Goal: Information Seeking & Learning: Compare options

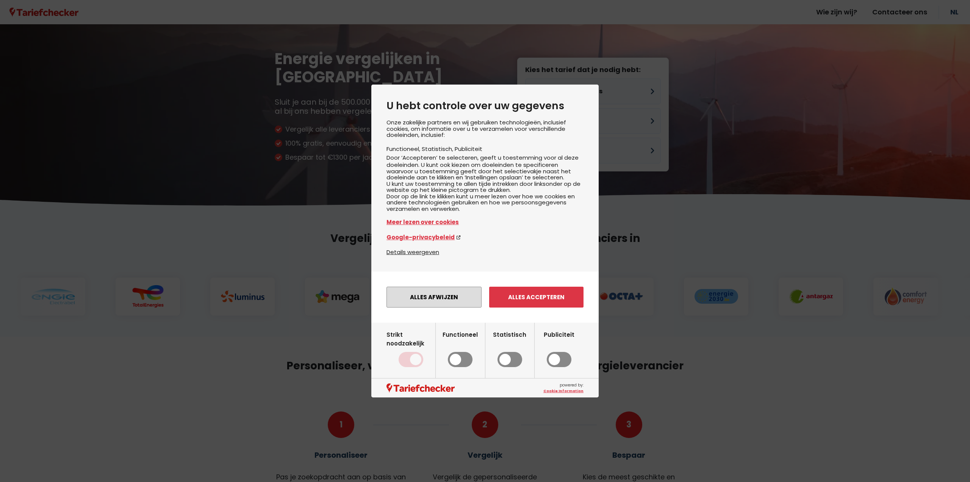
click at [434, 307] on button "Alles afwijzen" at bounding box center [433, 296] width 95 height 21
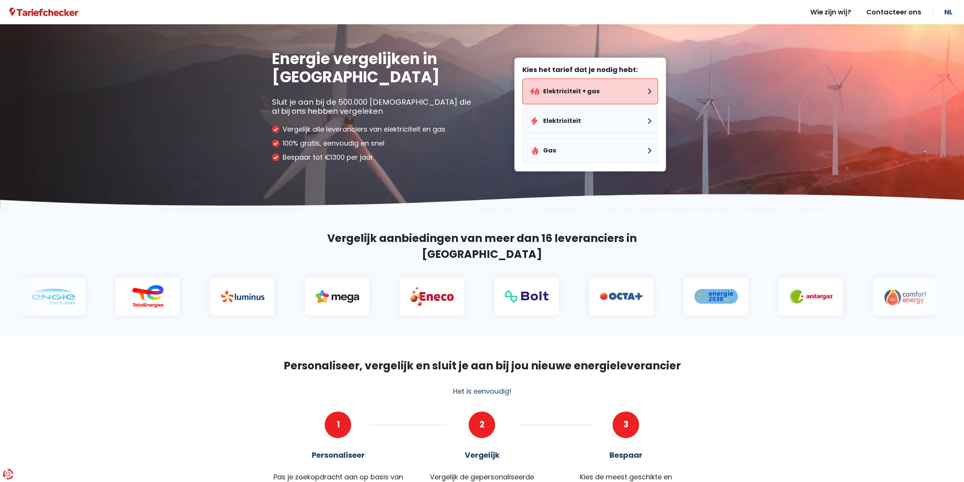
click at [594, 91] on button "Elektriciteit + gas" at bounding box center [591, 91] width 136 height 26
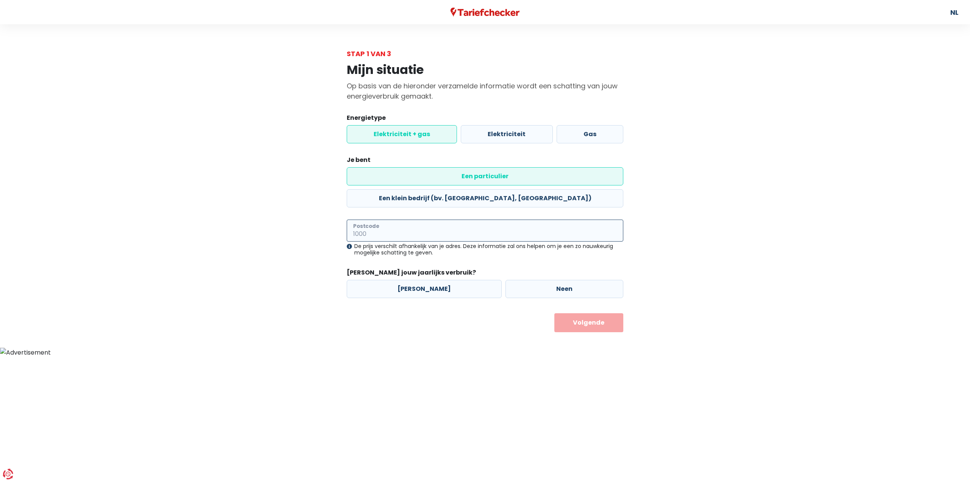
click at [404, 219] on input "Postcode" at bounding box center [485, 230] width 277 height 22
type input "9040"
click at [415, 280] on label "[PERSON_NAME]" at bounding box center [424, 289] width 155 height 18
click at [415, 280] on input "[PERSON_NAME]" at bounding box center [424, 289] width 155 height 18
radio input "true"
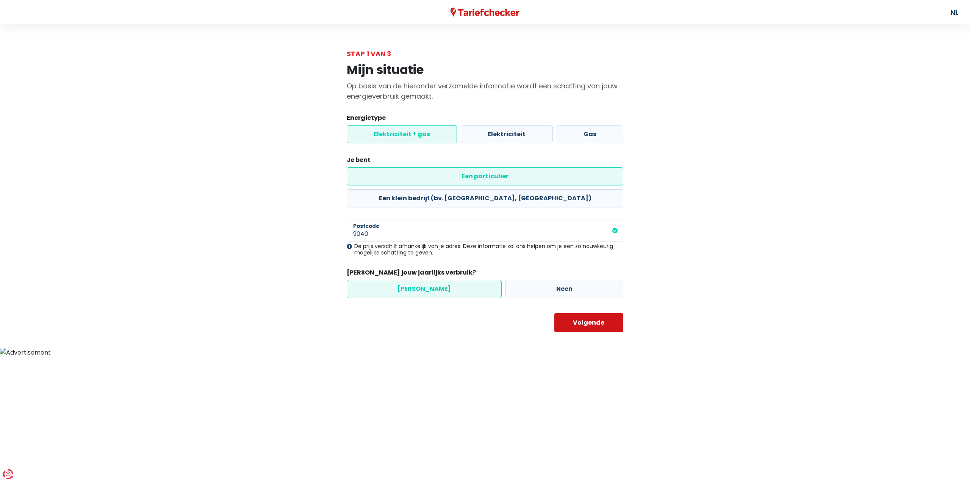
click at [596, 313] on button "Volgende" at bounding box center [588, 322] width 69 height 19
select select
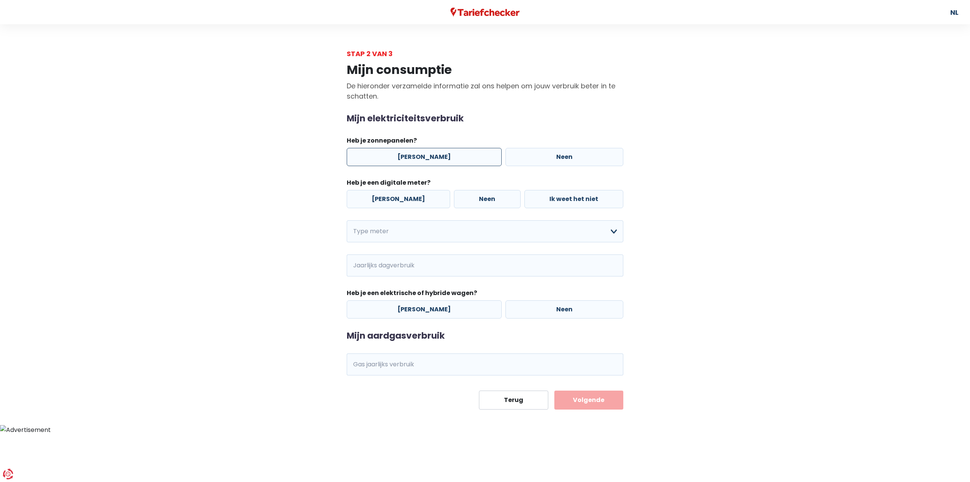
click at [409, 155] on label "[PERSON_NAME]" at bounding box center [424, 157] width 155 height 18
click at [409, 155] on input "[PERSON_NAME]" at bounding box center [424, 157] width 155 height 18
radio input "true"
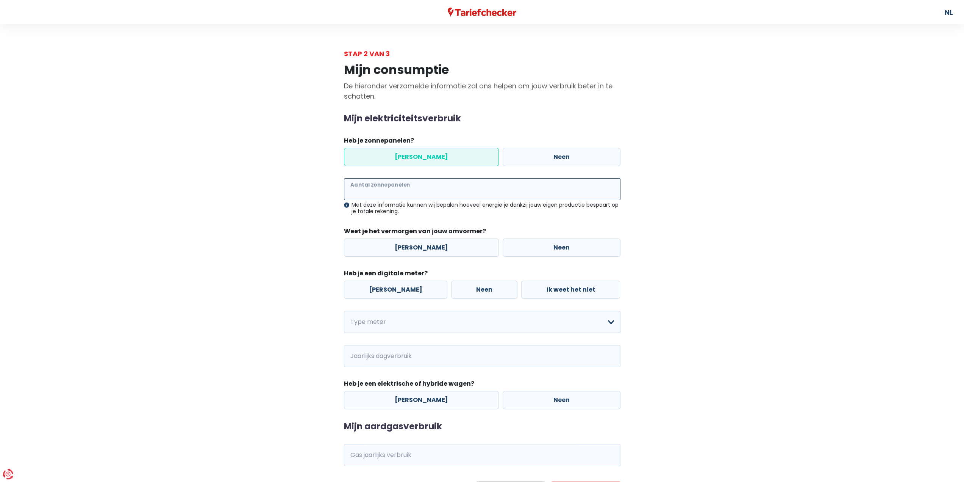
click at [418, 190] on input "Aantal zonnepanelen" at bounding box center [482, 189] width 277 height 22
type input "11"
click at [410, 244] on label "[PERSON_NAME]" at bounding box center [421, 247] width 155 height 18
click at [410, 244] on input "[PERSON_NAME]" at bounding box center [421, 247] width 155 height 18
radio input "true"
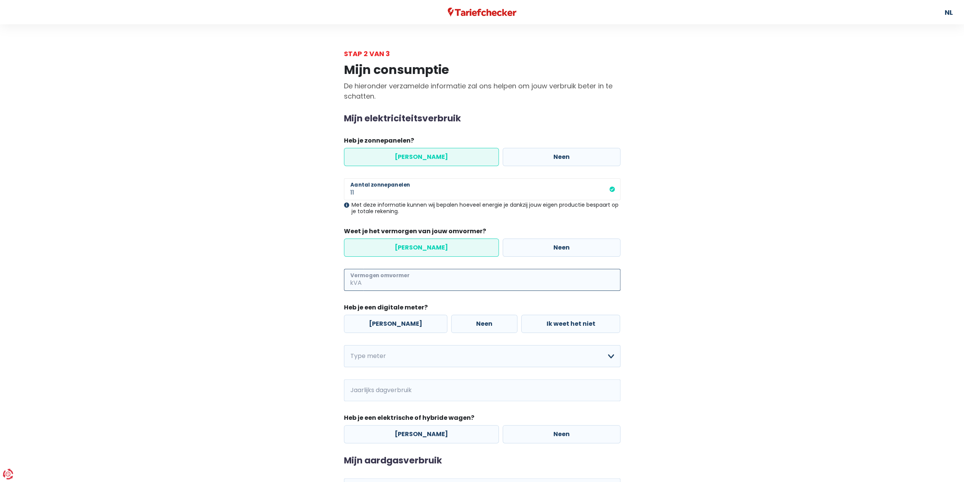
click at [399, 279] on input "Vermogen omvormer" at bounding box center [491, 280] width 257 height 22
type input "10"
click at [385, 323] on label "[PERSON_NAME]" at bounding box center [395, 323] width 103 height 18
click at [385, 323] on input "[PERSON_NAME]" at bounding box center [395, 323] width 103 height 18
radio input "true"
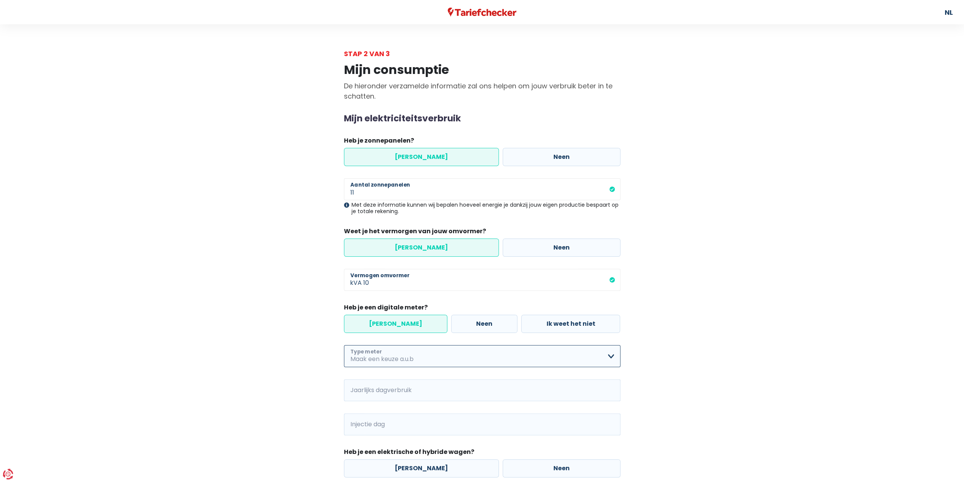
click at [386, 360] on select "Enkelvoudig Tweevoudig Enkelvoudig + uitsluitend nachttarief Tweevoudig + uitsl…" at bounding box center [482, 356] width 277 height 22
select select "day_single_rate"
click at [344, 345] on select "Enkelvoudig Tweevoudig Enkelvoudig + uitsluitend nachttarief Tweevoudig + uitsl…" at bounding box center [482, 356] width 277 height 22
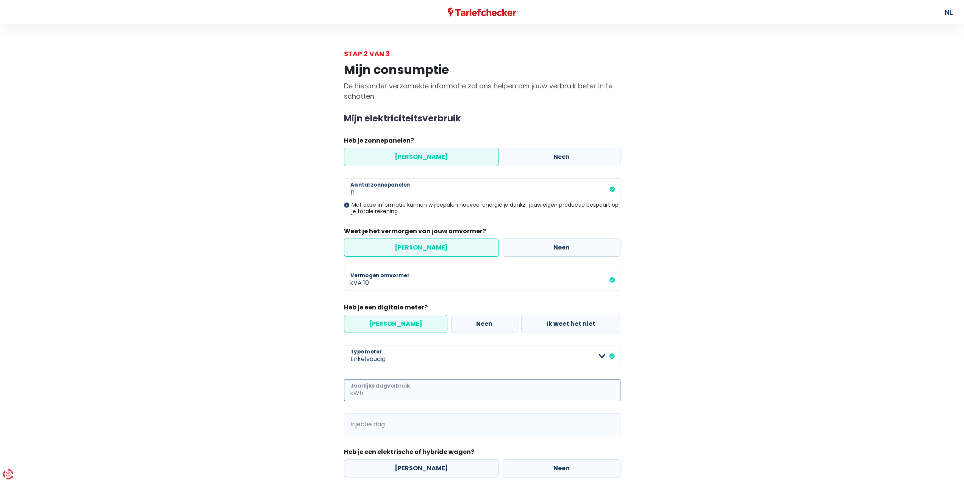
click at [384, 389] on input "Jaarlijks dagverbruik" at bounding box center [493, 390] width 256 height 22
type input "3300"
click at [423, 422] on input "Injectie dag" at bounding box center [493, 424] width 256 height 22
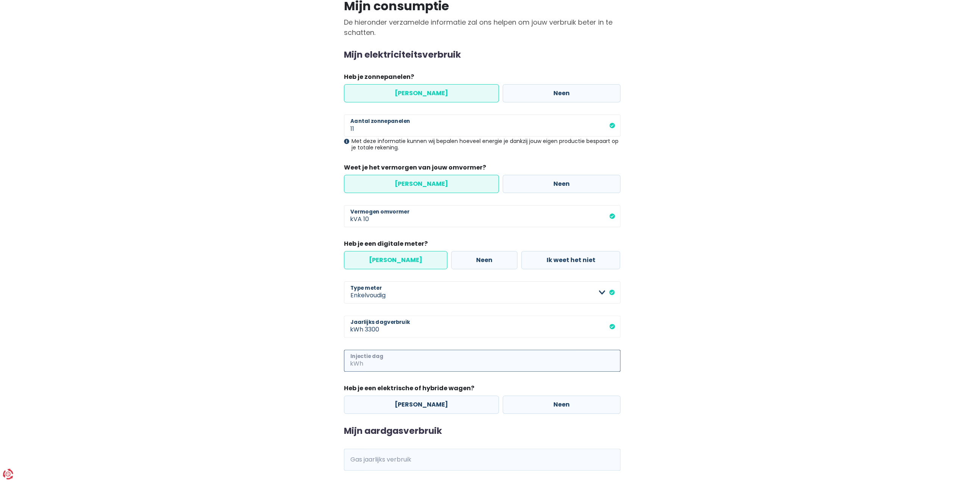
scroll to position [76, 0]
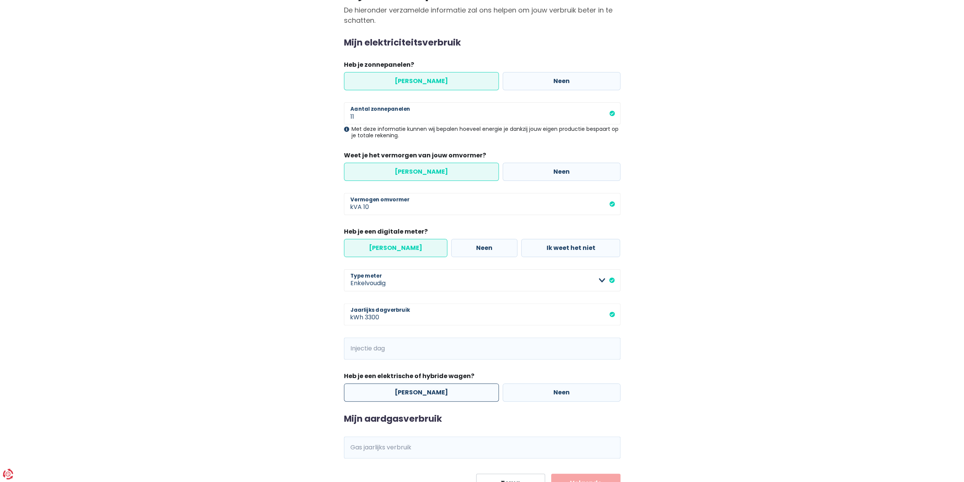
click at [425, 393] on label "[PERSON_NAME]" at bounding box center [421, 392] width 155 height 18
click at [425, 393] on input "[PERSON_NAME]" at bounding box center [421, 392] width 155 height 18
radio input "true"
click at [411, 350] on input "Injectie dag" at bounding box center [493, 348] width 256 height 22
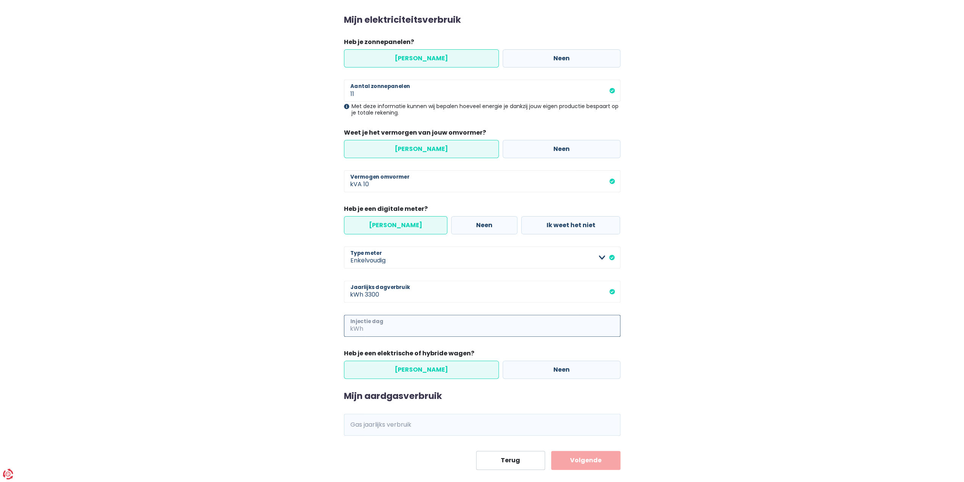
scroll to position [110, 0]
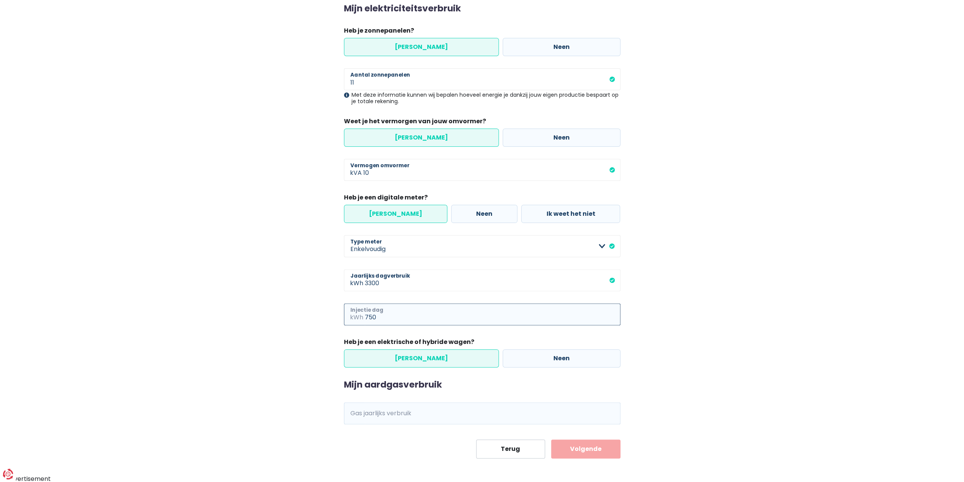
type input "750"
click at [417, 416] on input "Gas jaarlijks verbruik" at bounding box center [493, 413] width 256 height 22
click at [401, 418] on input "Gas jaarlijks verbruik" at bounding box center [493, 413] width 256 height 22
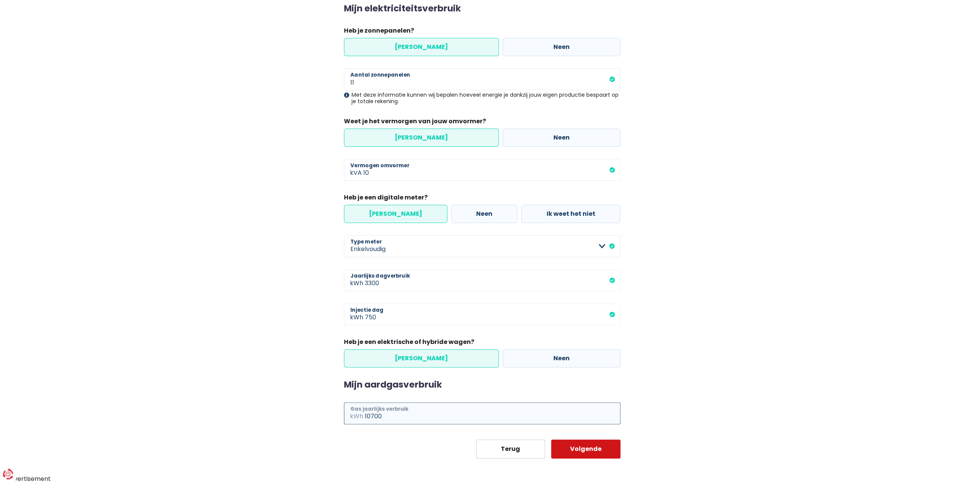
type input "10700"
click at [585, 447] on button "Volgende" at bounding box center [585, 448] width 69 height 19
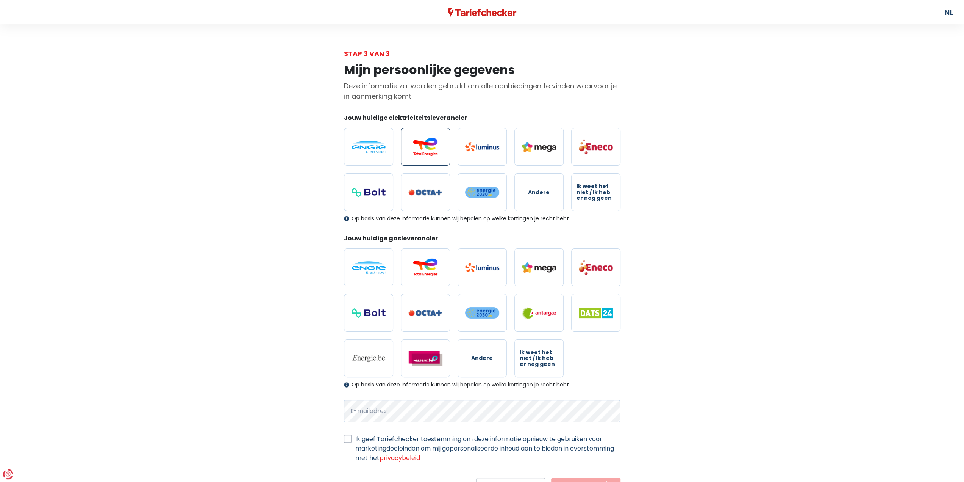
click at [426, 144] on img at bounding box center [425, 147] width 34 height 18
click at [426, 144] on input "radio" at bounding box center [425, 147] width 49 height 38
radio input "true"
click at [425, 266] on img at bounding box center [425, 267] width 34 height 18
click at [425, 266] on input "radio" at bounding box center [425, 267] width 49 height 38
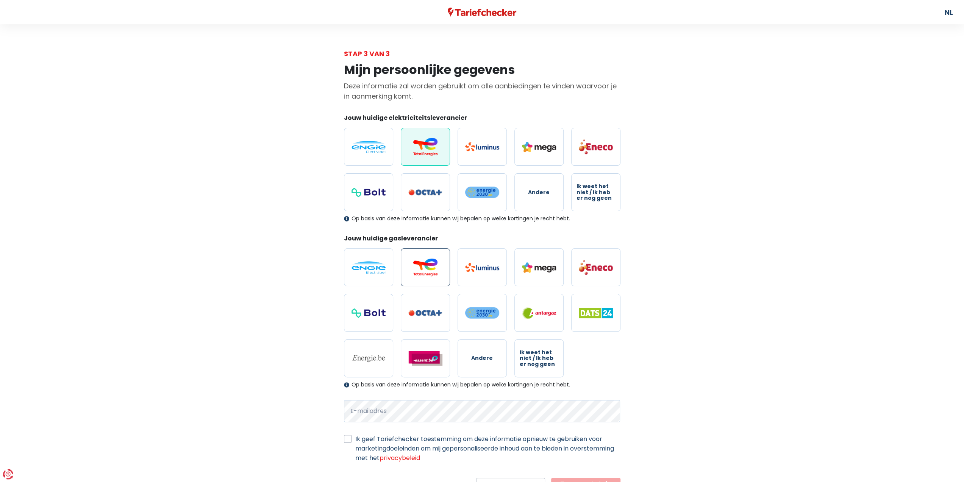
radio input "true"
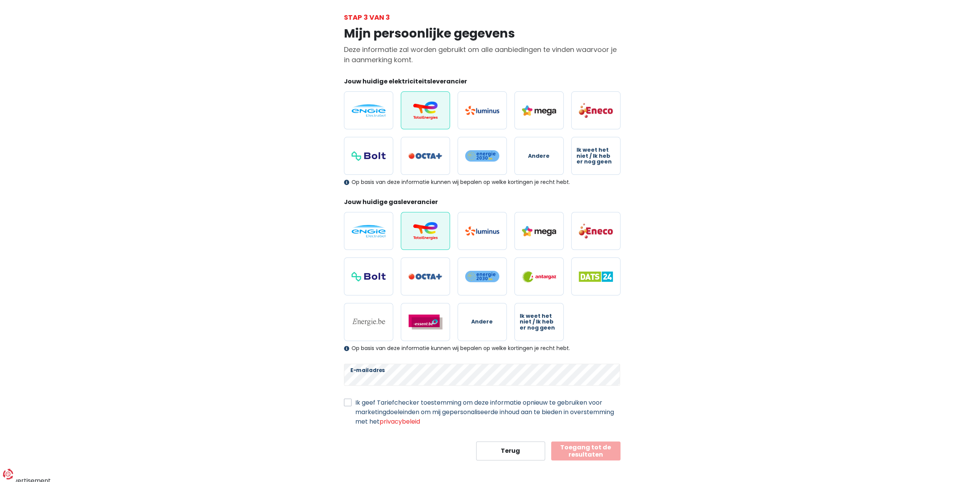
click at [585, 446] on button "Toegang tot de resultaten" at bounding box center [585, 450] width 69 height 19
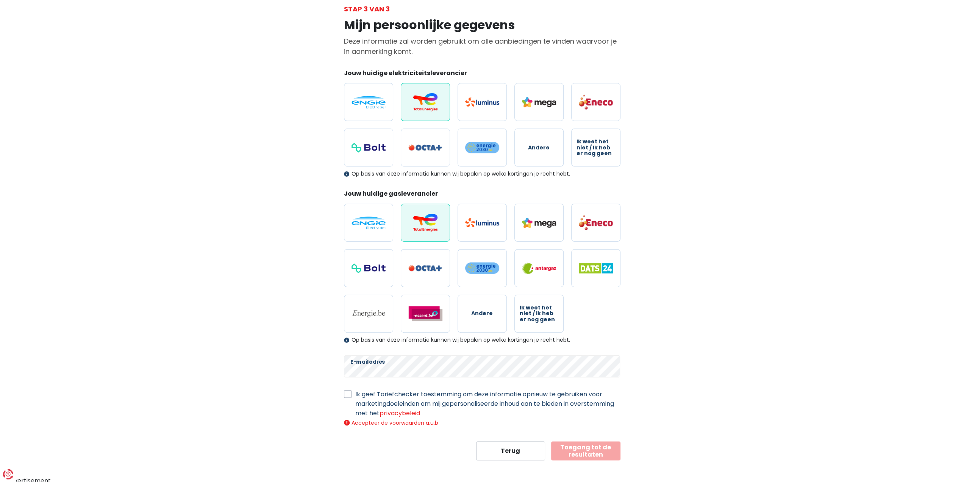
click at [355, 396] on label "Ik geef Tariefchecker toestemming om deze informatie opnieuw te gebruiken voor …" at bounding box center [487, 403] width 265 height 28
click at [350, 396] on input "Ik geef Tariefchecker toestemming om deze informatie opnieuw te gebruiken voor …" at bounding box center [348, 393] width 8 height 8
checkbox input "true"
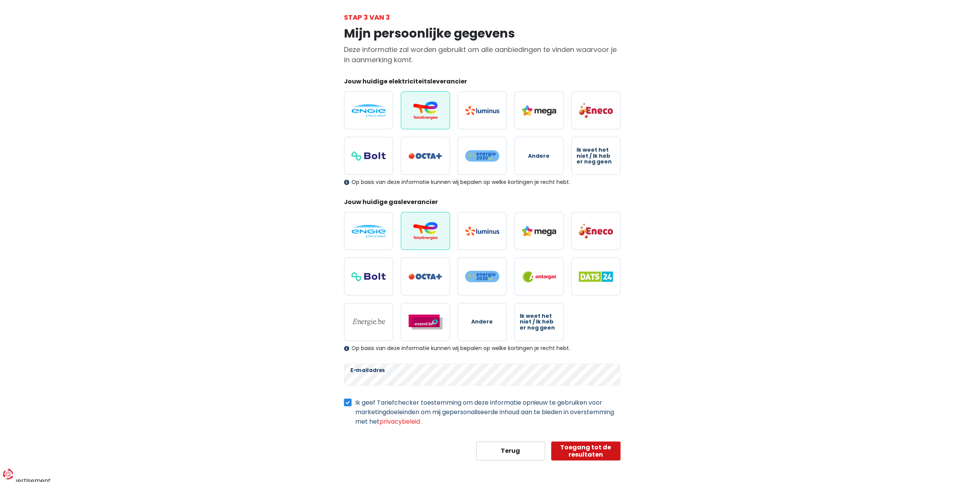
click at [583, 445] on button "Toegang tot de resultaten" at bounding box center [585, 450] width 69 height 19
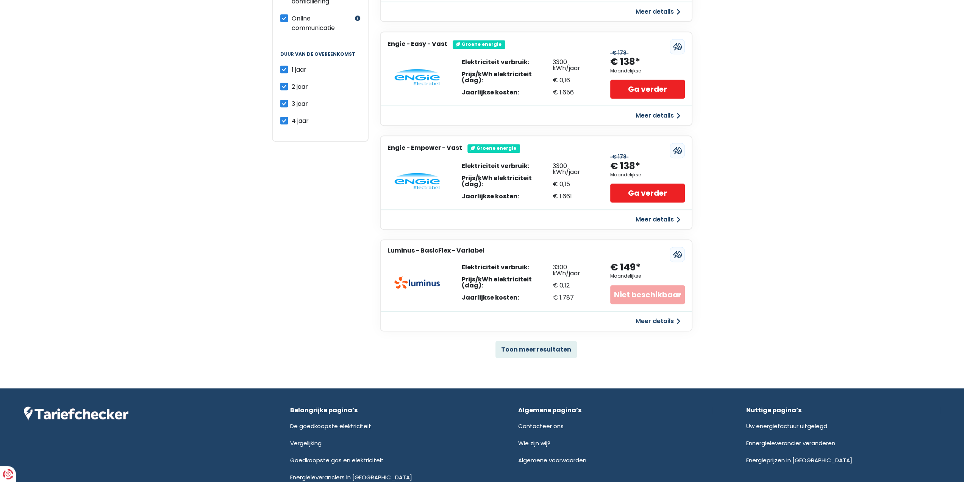
scroll to position [341, 0]
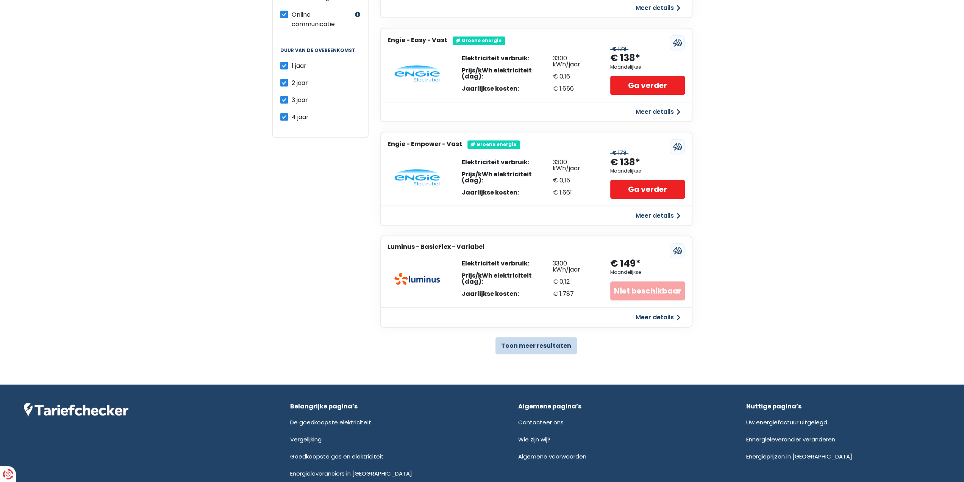
click at [535, 342] on button "Toon meer resultaten" at bounding box center [536, 345] width 81 height 17
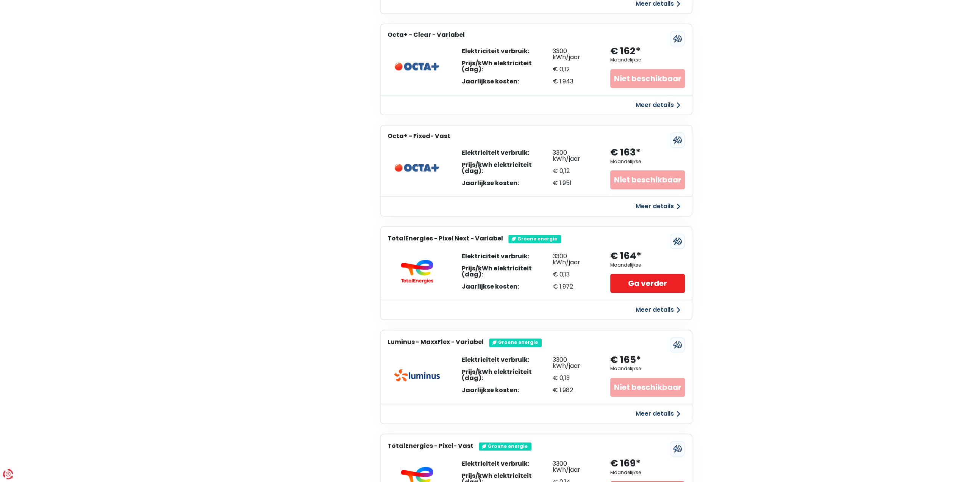
scroll to position [758, 0]
